Goal: Check status: Check status

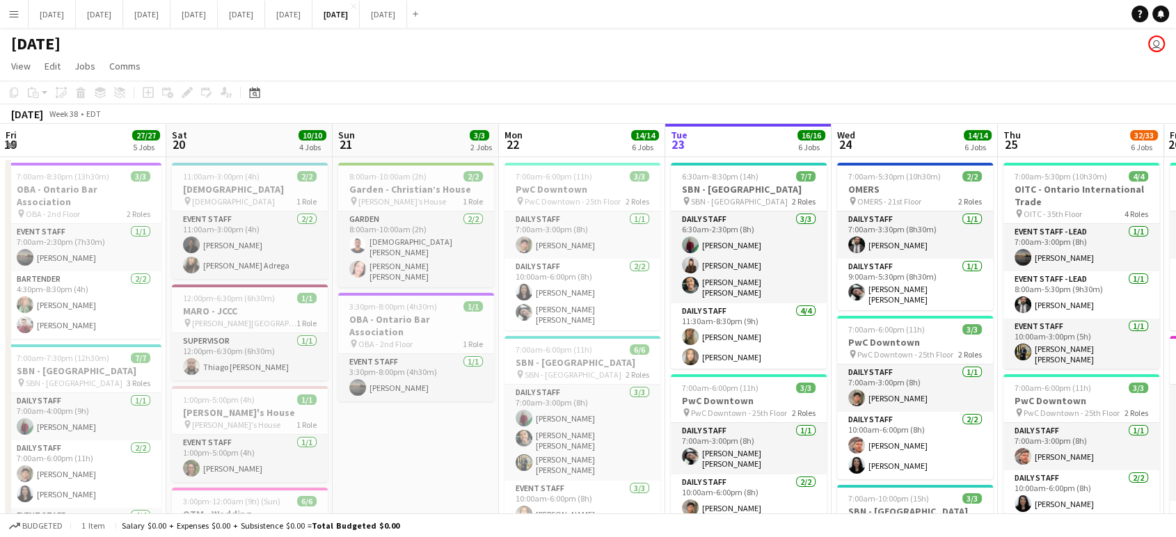
scroll to position [0, 495]
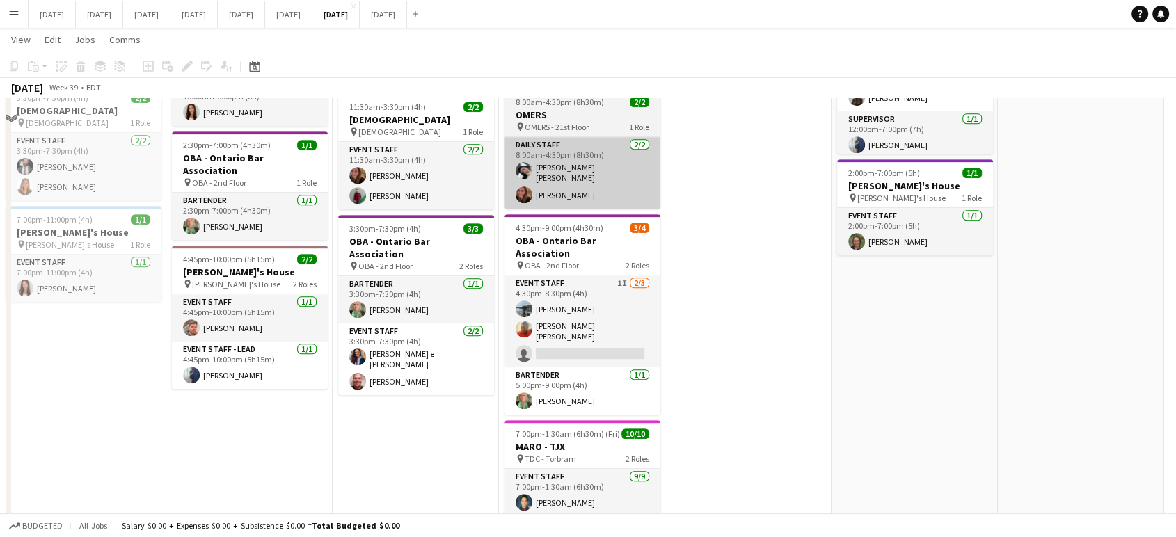
scroll to position [696, 0]
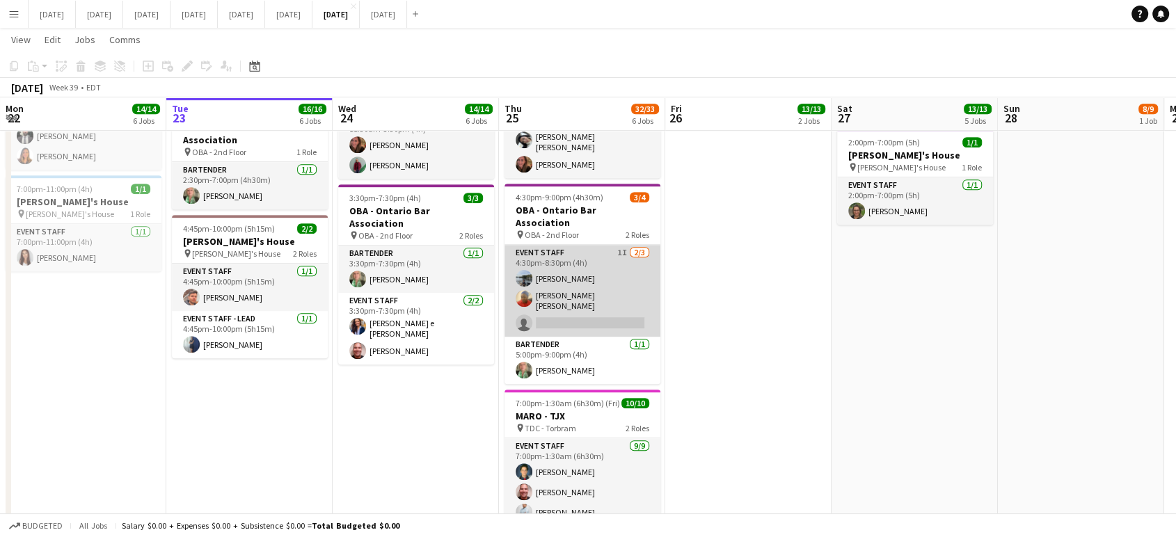
click at [640, 281] on app-card-role "Event Staff 1I [DATE] 4:30pm-8:30pm (4h) [PERSON_NAME] [PERSON_NAME] [PERSON_NA…" at bounding box center [582, 291] width 156 height 92
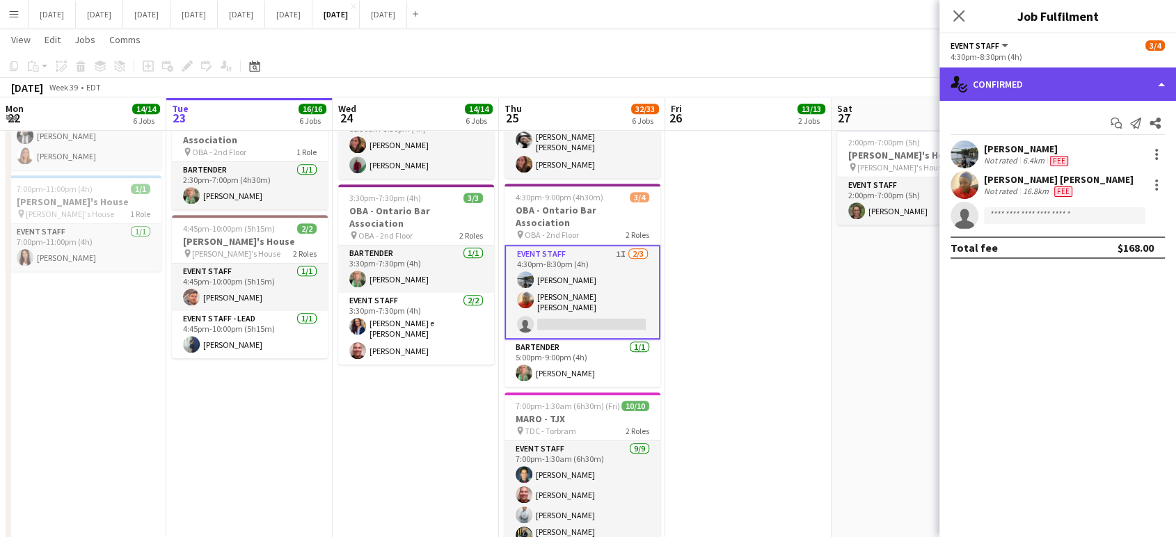
click at [1163, 92] on div "single-neutral-actions-check-2 Confirmed" at bounding box center [1057, 83] width 237 height 33
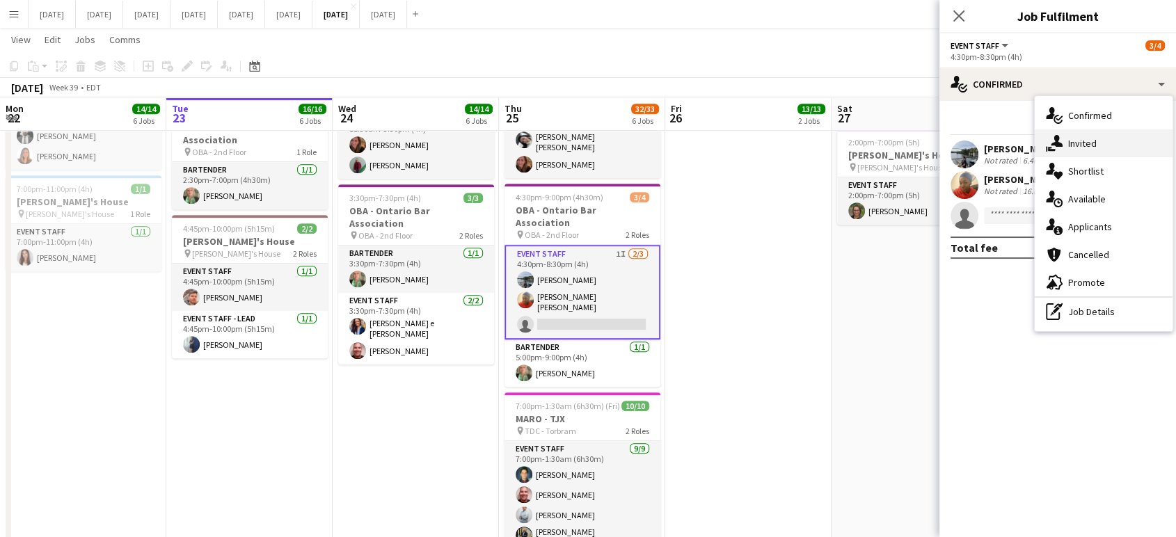
click at [1129, 139] on div "single-neutral-actions-share-1 Invited" at bounding box center [1104, 143] width 138 height 28
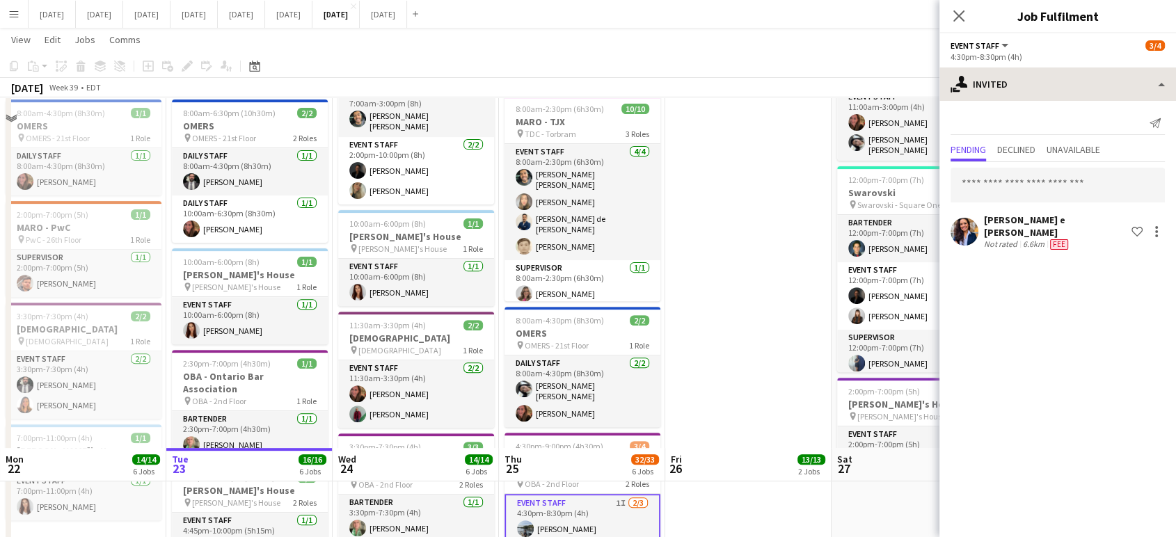
scroll to position [259, 0]
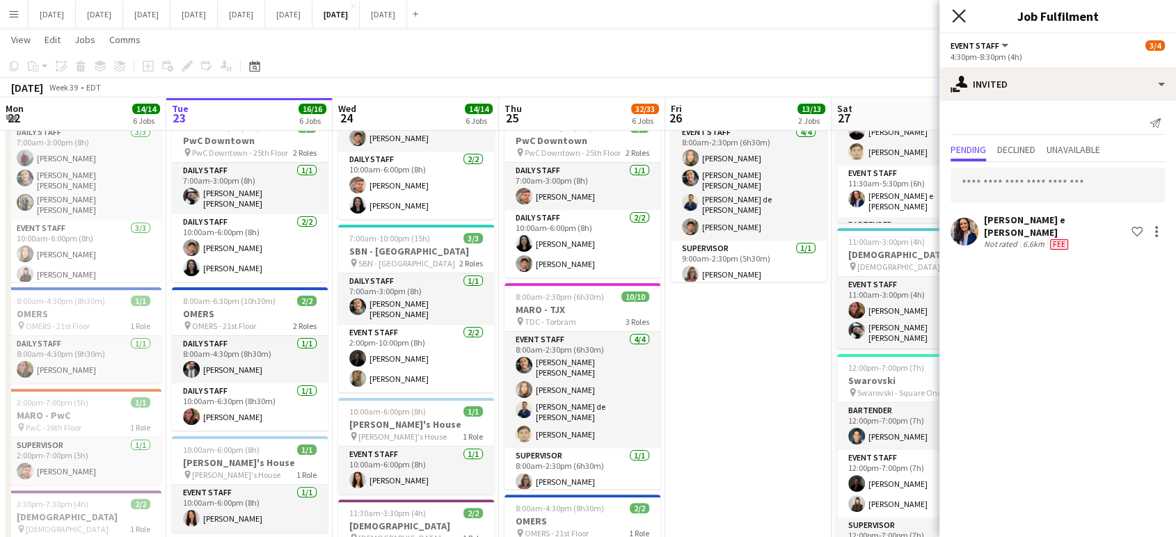
click at [961, 20] on icon "Close pop-in" at bounding box center [958, 15] width 13 height 13
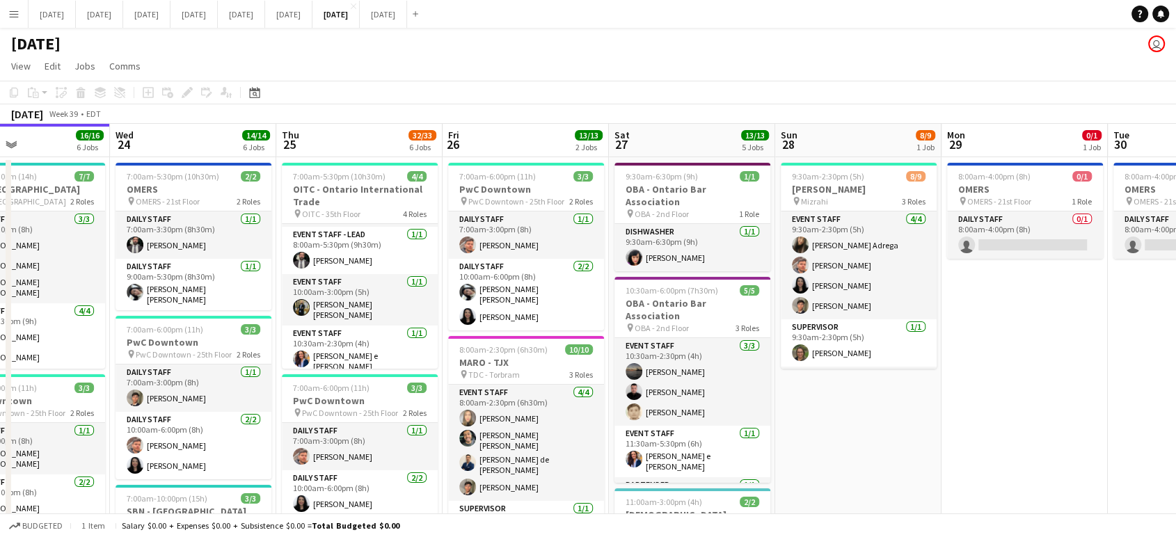
scroll to position [0, 573]
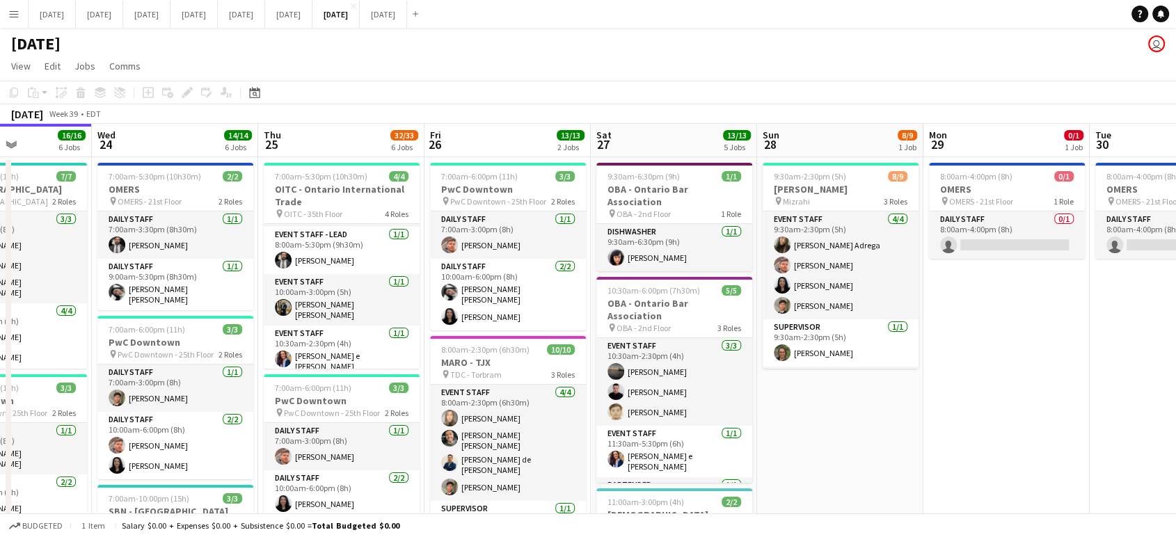
drag, startPoint x: 1065, startPoint y: 399, endPoint x: 861, endPoint y: 399, distance: 203.9
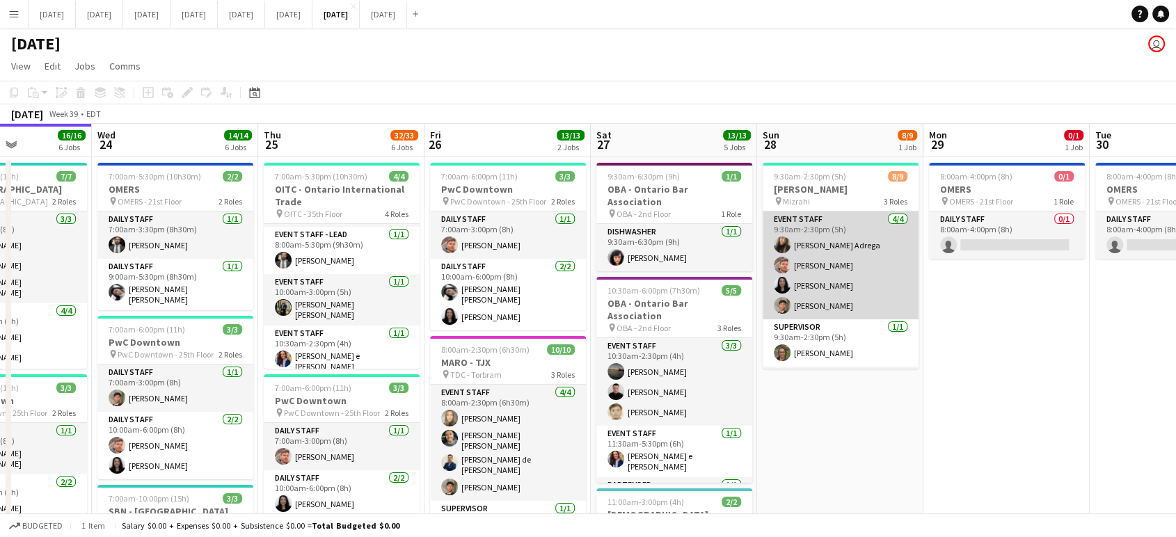
scroll to position [106, 0]
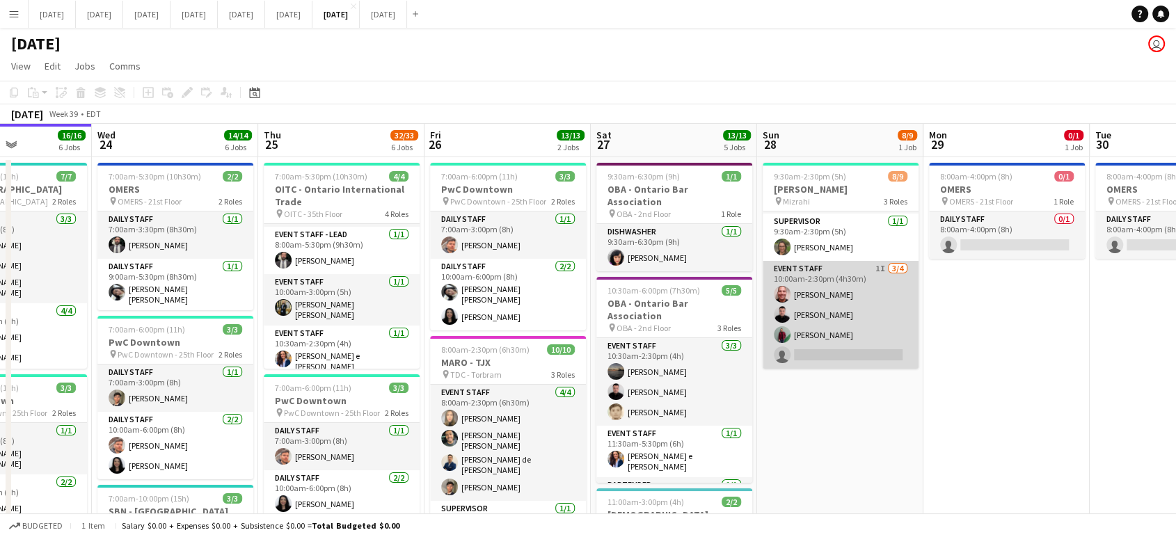
click at [883, 288] on app-card-role "Event Staff 1I [DATE] 10:00am-2:30pm (4h30m) [PERSON_NAME] [PERSON_NAME] [PERSO…" at bounding box center [841, 315] width 156 height 108
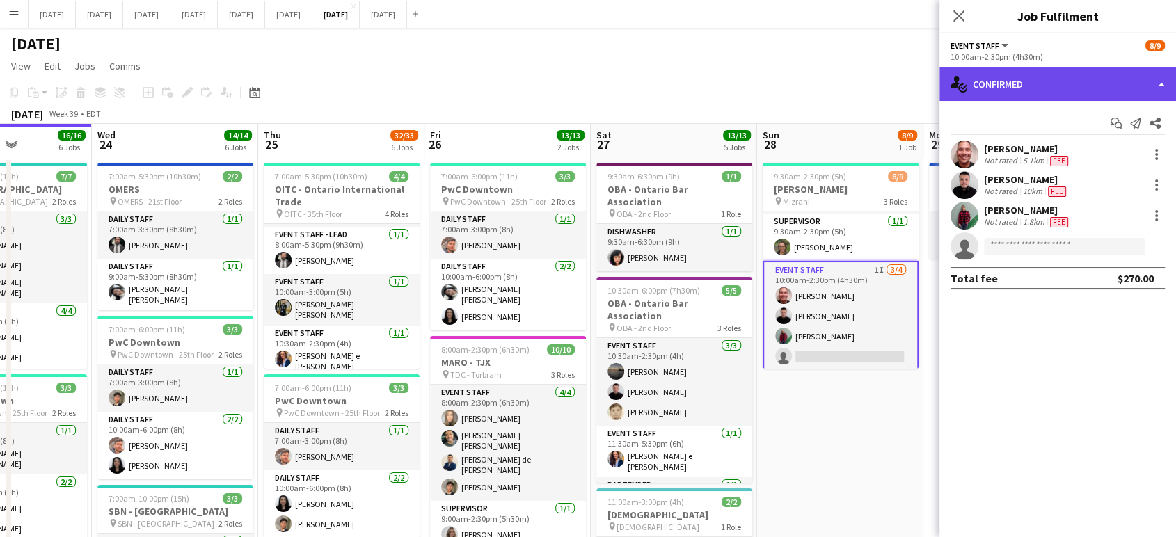
click at [1170, 87] on div "single-neutral-actions-check-2 Confirmed" at bounding box center [1057, 83] width 237 height 33
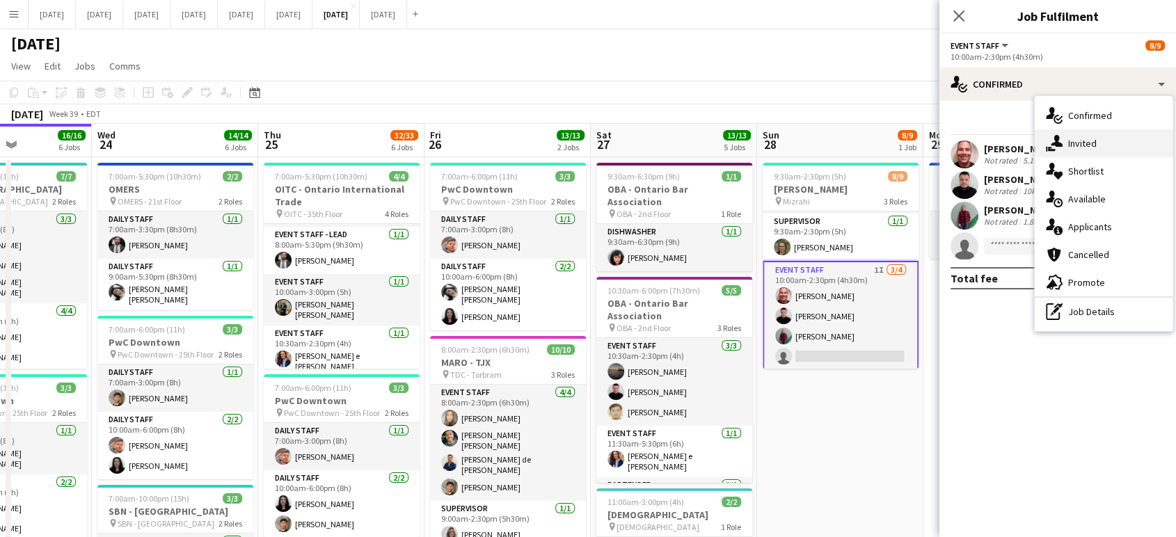
click at [1104, 138] on div "single-neutral-actions-share-1 Invited" at bounding box center [1104, 143] width 138 height 28
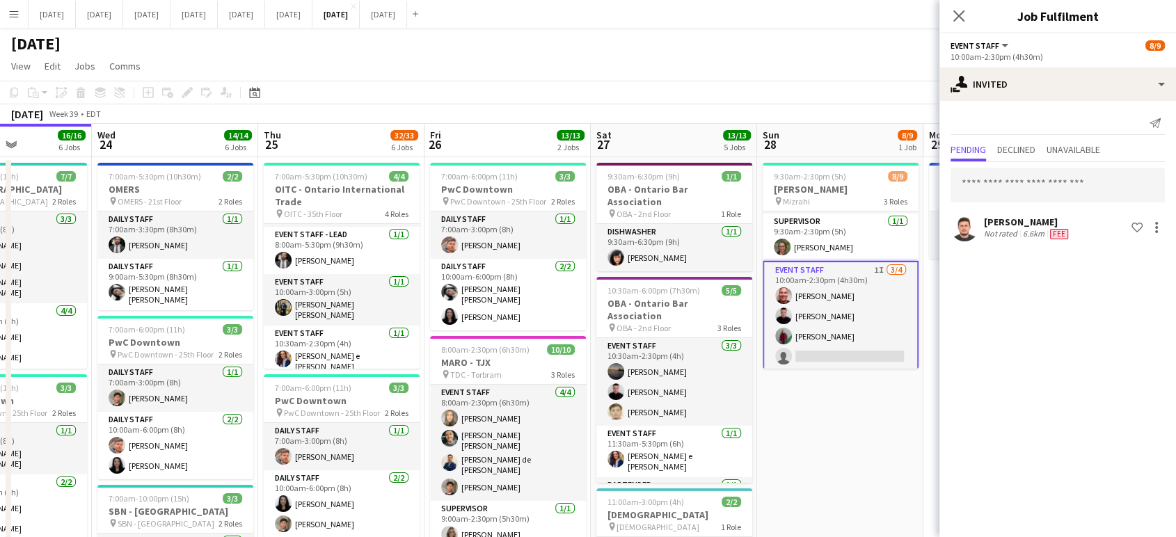
click at [955, 14] on icon "Close pop-in" at bounding box center [958, 15] width 11 height 11
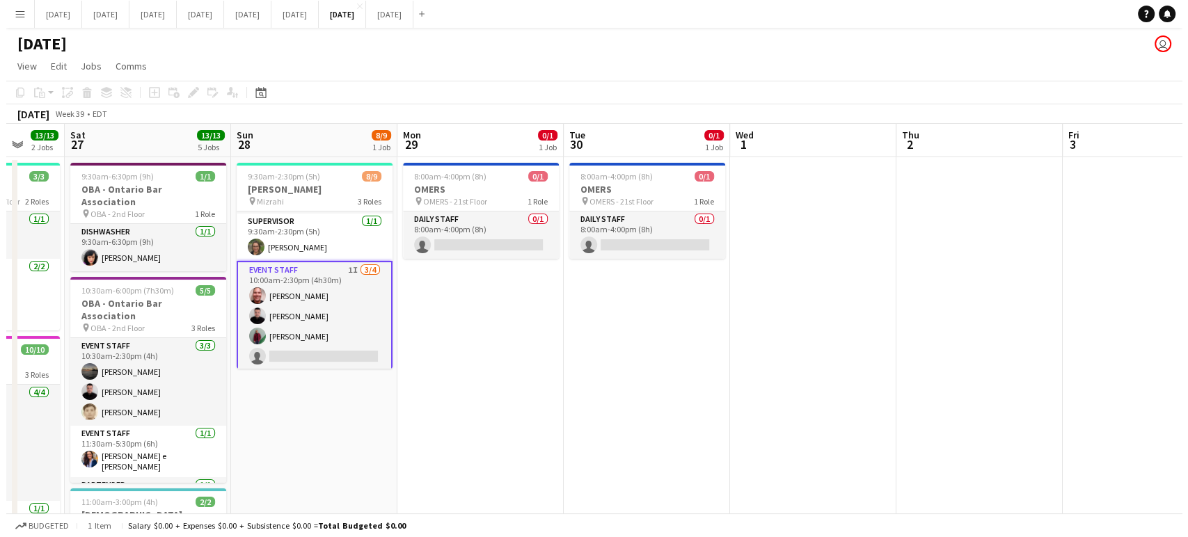
scroll to position [0, 455]
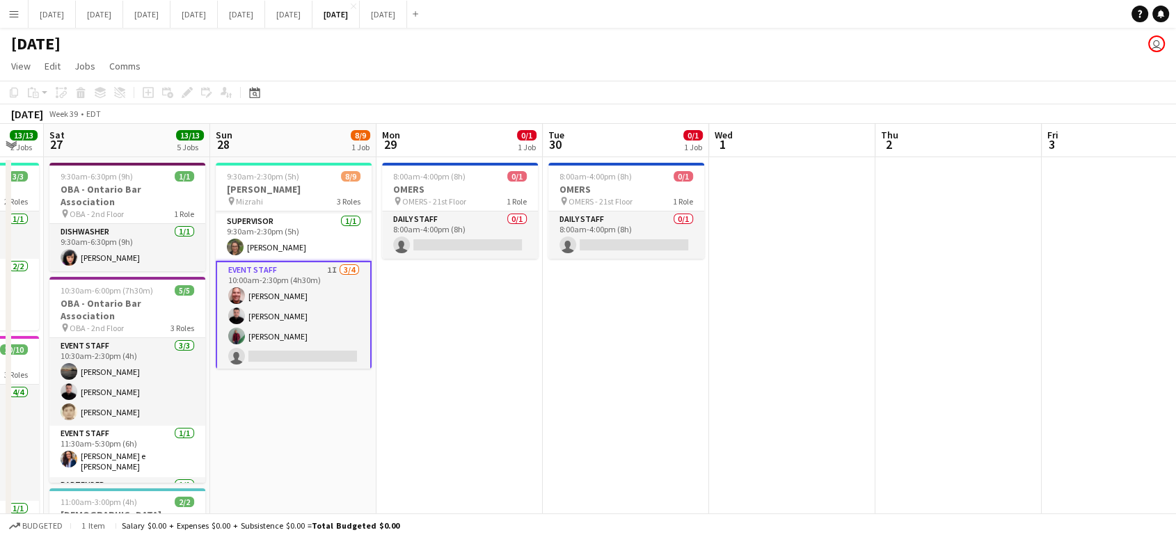
drag, startPoint x: 1053, startPoint y: 440, endPoint x: 553, endPoint y: 455, distance: 499.8
click at [407, 18] on button "[DATE] Close" at bounding box center [383, 14] width 47 height 27
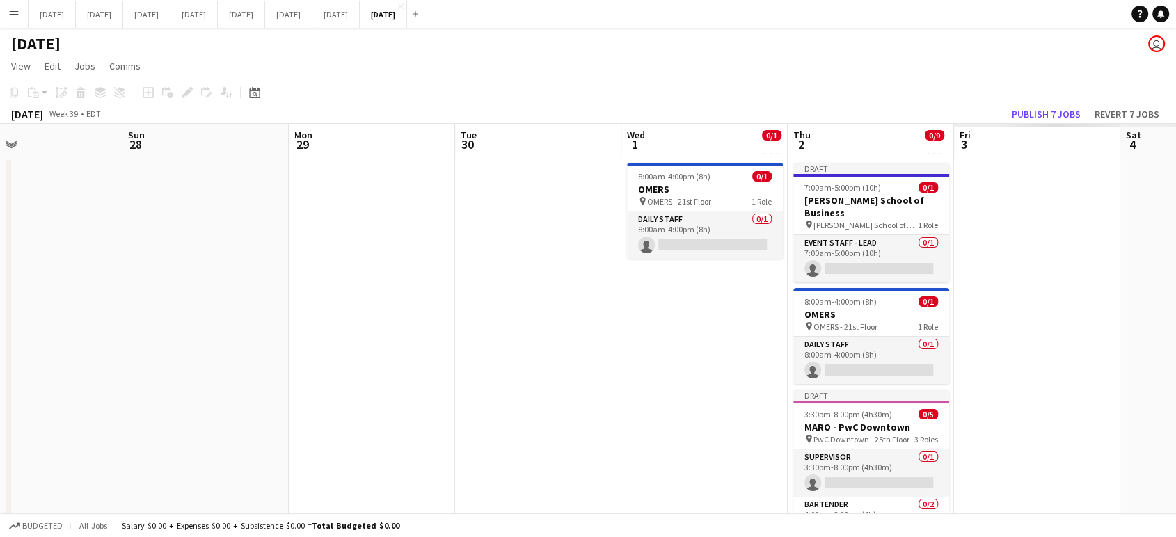
scroll to position [0, 672]
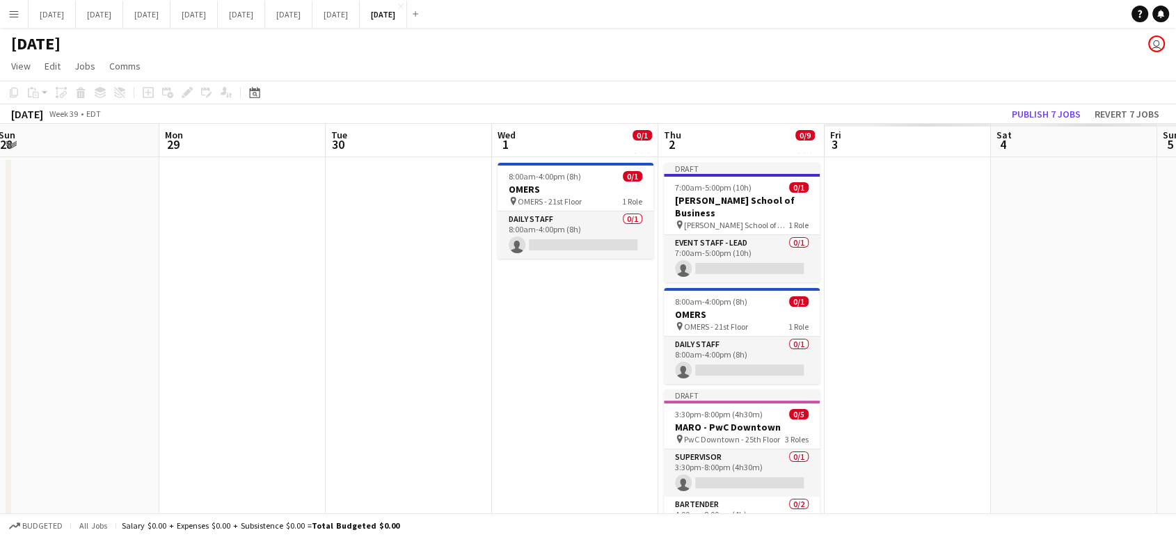
drag, startPoint x: 985, startPoint y: 371, endPoint x: 0, endPoint y: 468, distance: 989.9
click at [0, 468] on app-calendar-viewport "Wed 24 Thu 25 Fri 26 Sat 27 Sun 28 Mon 29 Tue 30 Wed 1 0/1 1 Job Thu 2 0/9 4 Jo…" at bounding box center [588, 436] width 1176 height 625
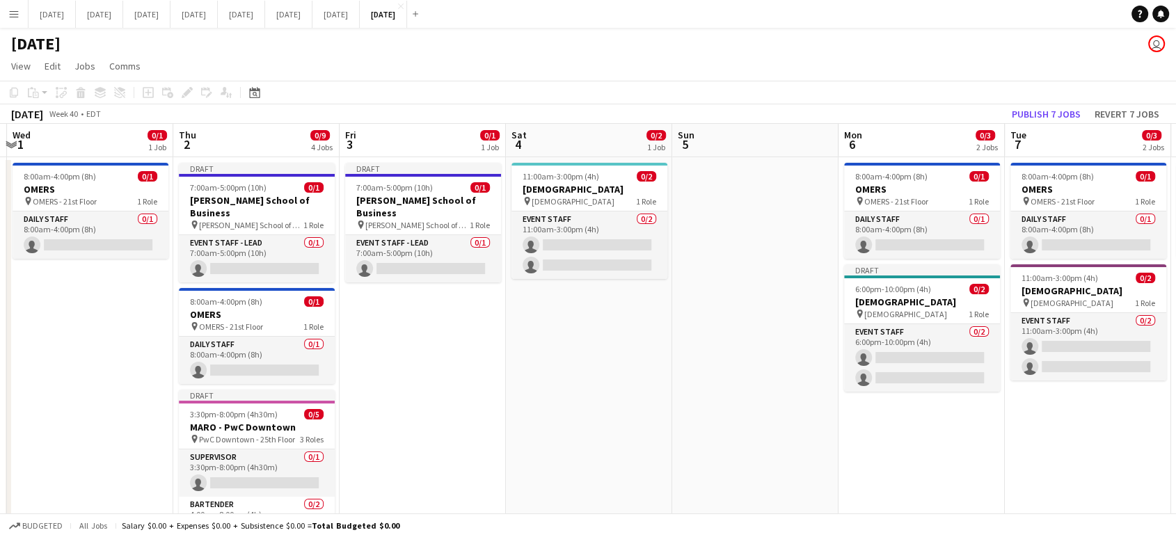
scroll to position [0, 495]
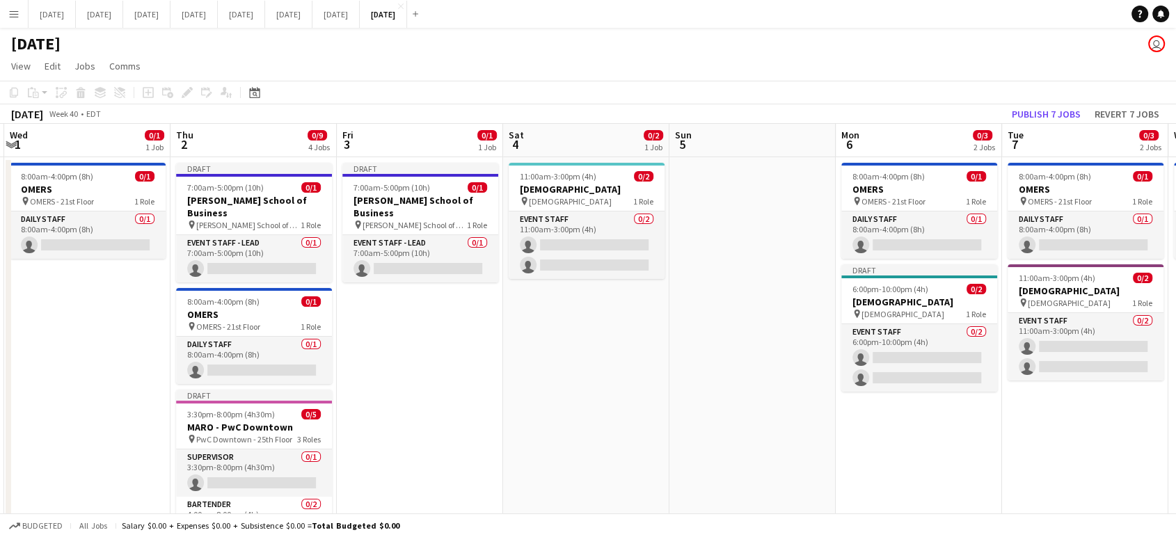
drag, startPoint x: 1006, startPoint y: 388, endPoint x: 557, endPoint y: 433, distance: 451.7
click at [557, 433] on app-calendar-viewport "Sun 28 Mon 29 Tue 30 Wed 1 0/1 1 Job Thu 2 0/9 4 Jobs Fri 3 0/1 1 Job Sat 4 0/2…" at bounding box center [588, 436] width 1176 height 625
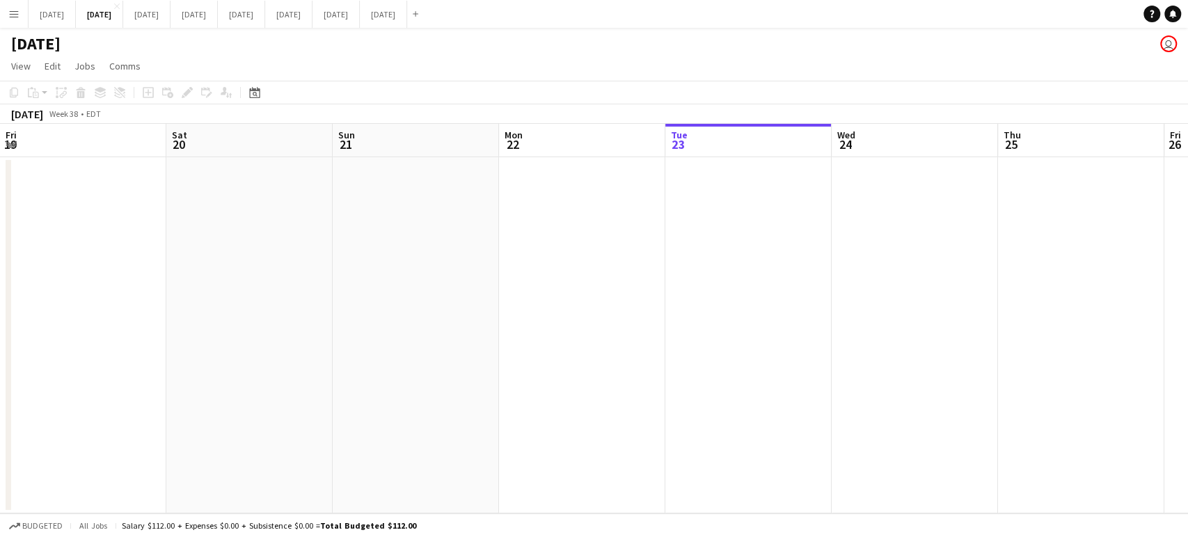
scroll to position [0, 333]
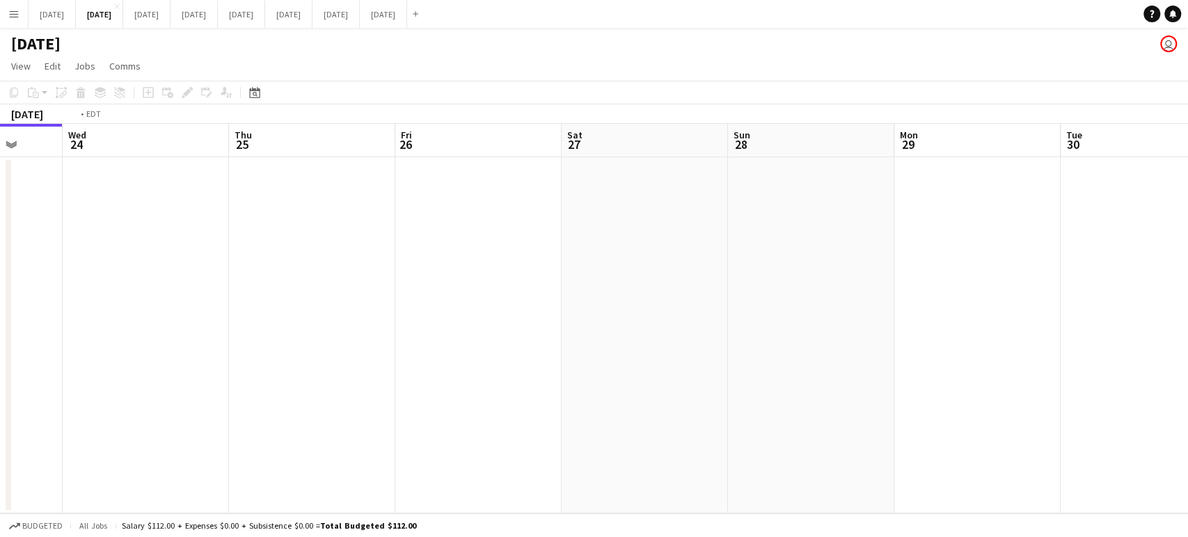
drag, startPoint x: 1076, startPoint y: 326, endPoint x: 974, endPoint y: 341, distance: 102.6
click at [974, 341] on app-calendar-viewport "Sun 21 Mon 22 Tue 23 Wed 24 Thu 25 Fri 26 Sat 27 Sun 28 Mon 29 Tue 30 Wed 1 Thu…" at bounding box center [594, 319] width 1188 height 390
